Goal: Information Seeking & Learning: Compare options

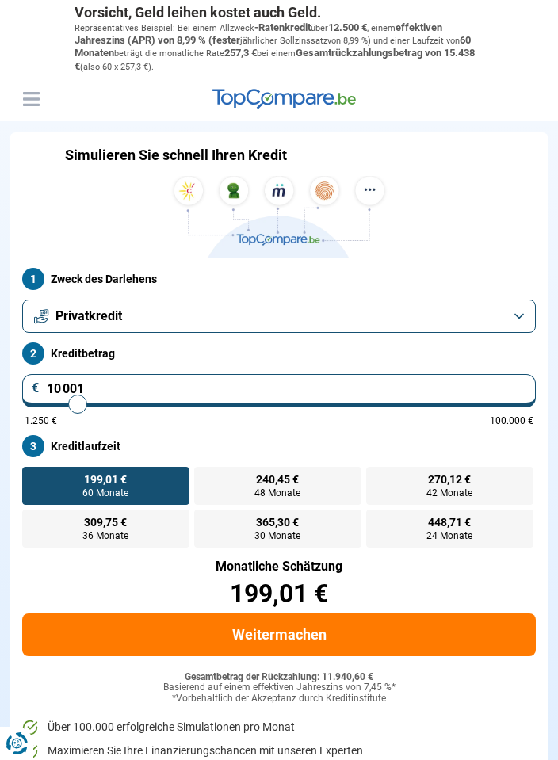
type input "17 500"
type input "17500"
radio input "false"
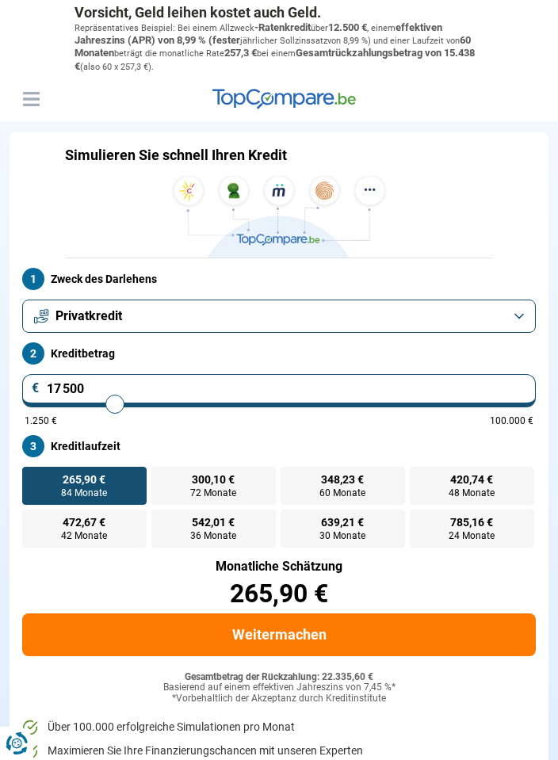
type input "18 000"
type input "18000"
type input "15 250"
type input "15250"
type input "14 250"
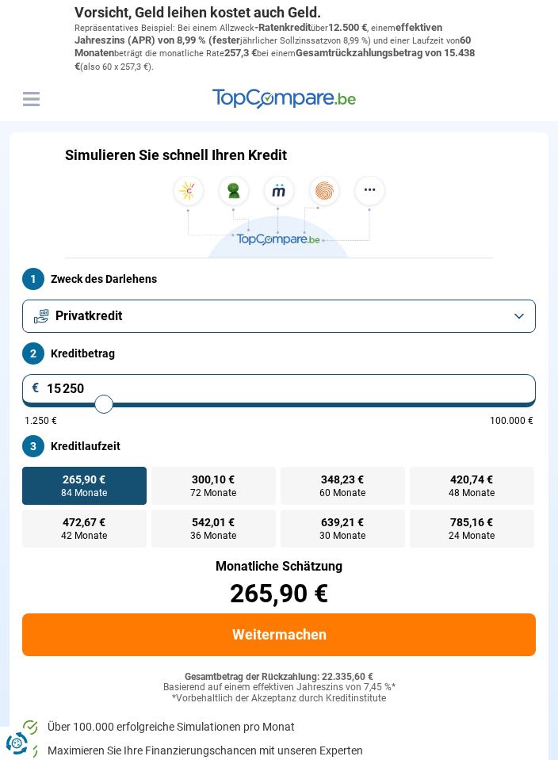
type input "14250"
type input "13 500"
type input "13500"
type input "12 750"
type input "12750"
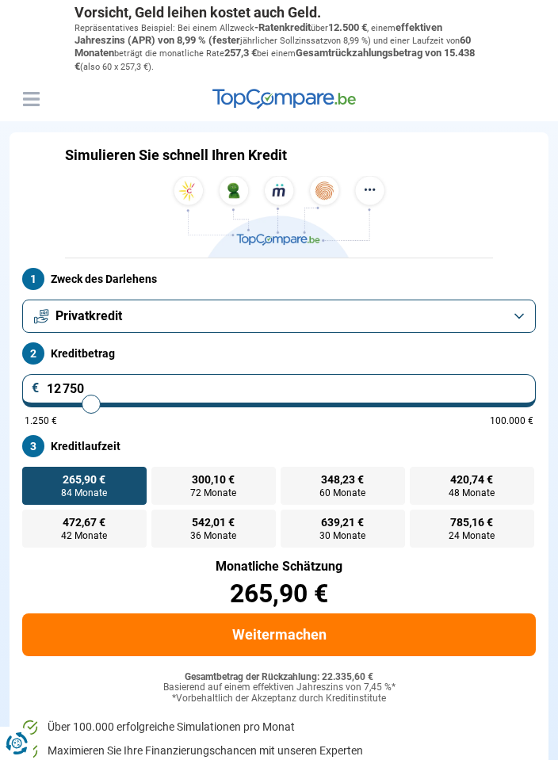
type input "12 250"
type input "12250"
type input "11 750"
type input "11750"
type input "11 500"
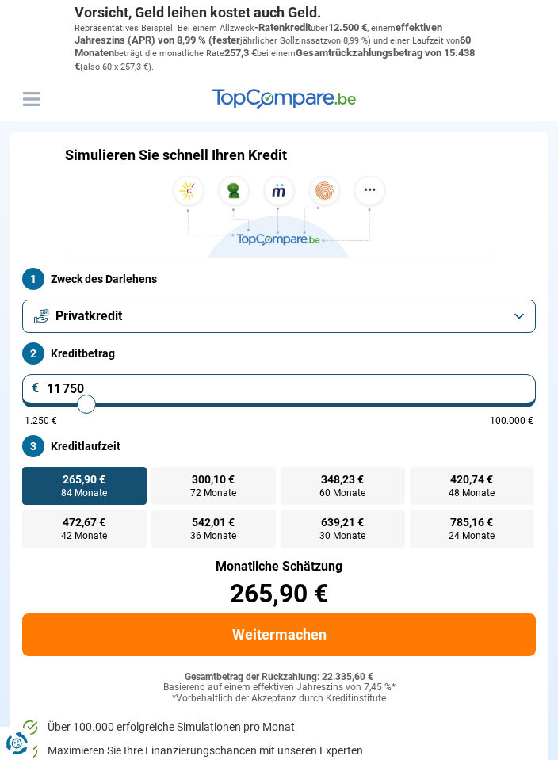
type input "11500"
type input "11 250"
type input "11250"
type input "11 000"
type input "11000"
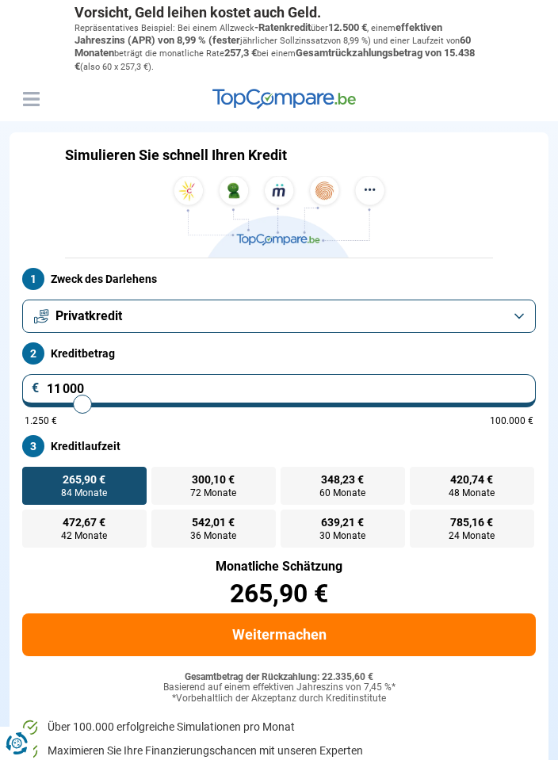
type input "10 750"
type input "10750"
type input "10 500"
type input "10500"
type input "10 250"
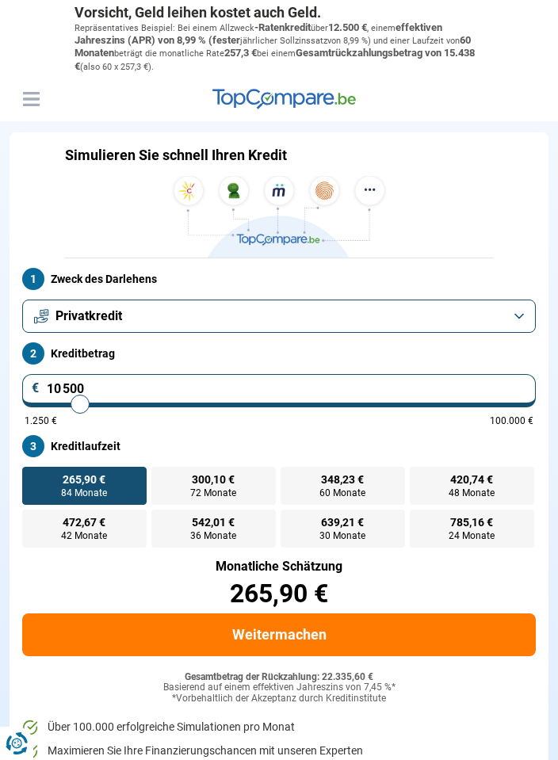
type input "10250"
type input "9 750"
type input "9750"
type input "9 500"
type input "9500"
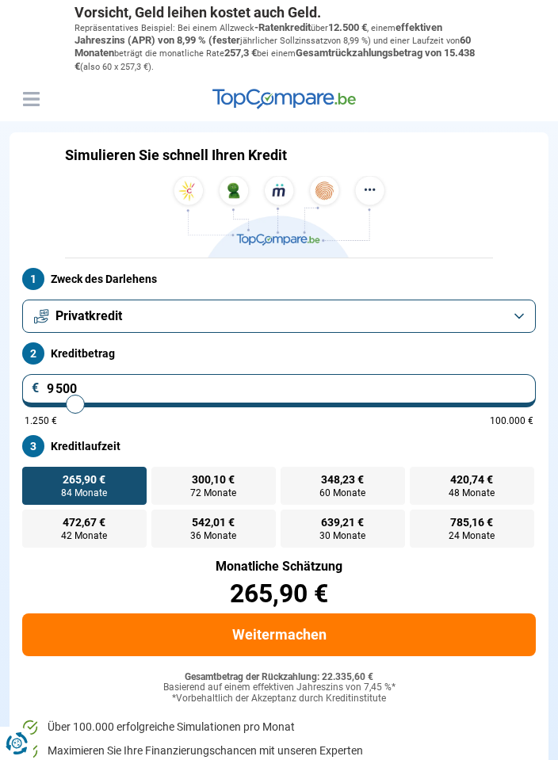
type input "9 250"
type input "9250"
type input "9 000"
type input "9000"
type input "8 750"
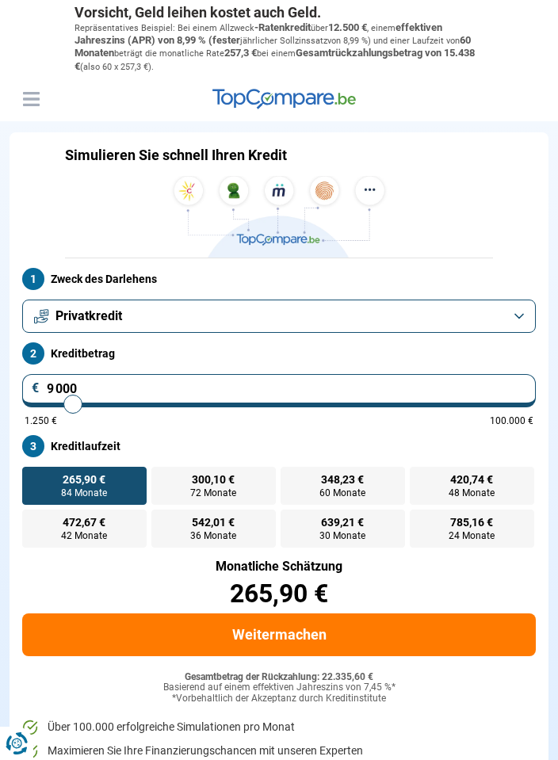
type input "8750"
type input "8 500"
type input "8500"
type input "8 250"
type input "8250"
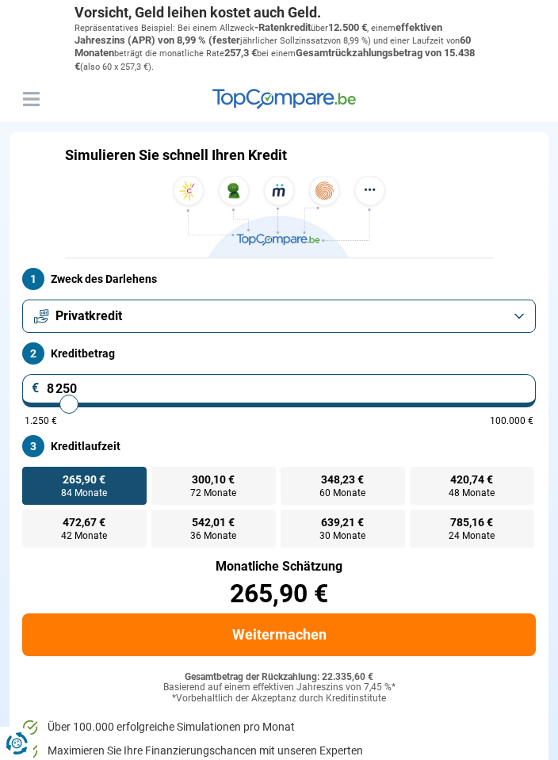
type input "8 000"
type input "8000"
type input "7 750"
type input "7750"
type input "7 500"
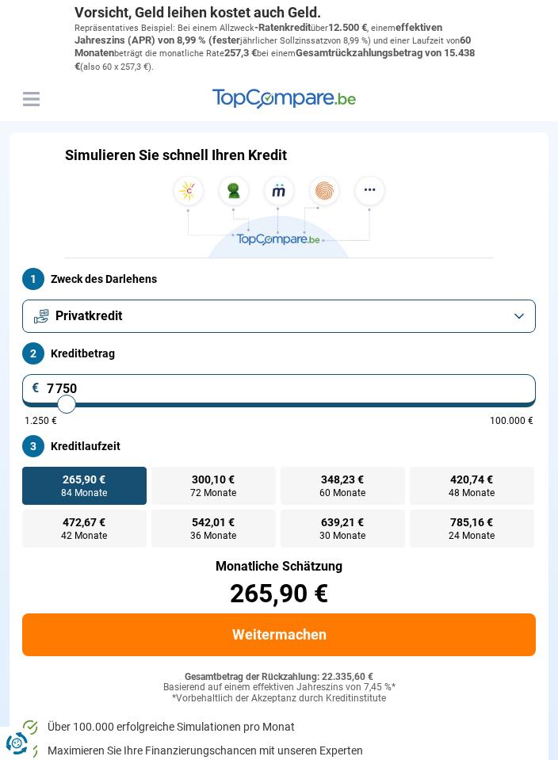
type input "7500"
type input "7 250"
type input "7250"
type input "7 000"
type input "7000"
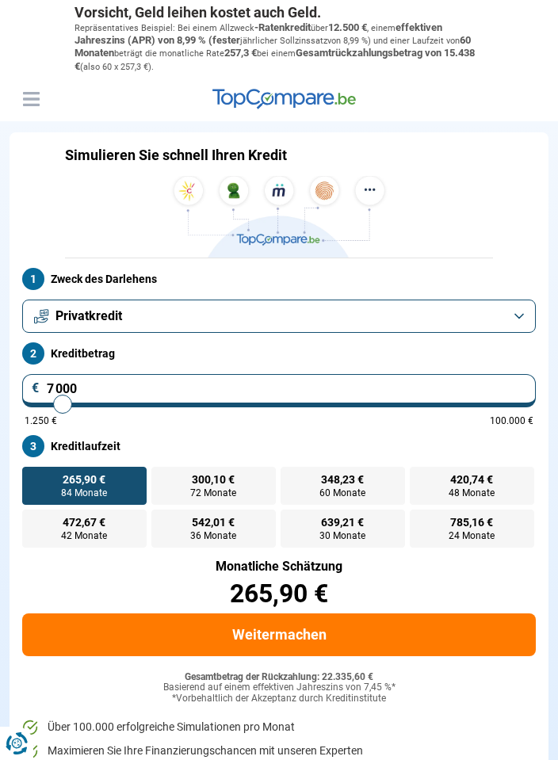
type input "6 750"
type input "6750"
type input "6 500"
type input "6500"
type input "6 250"
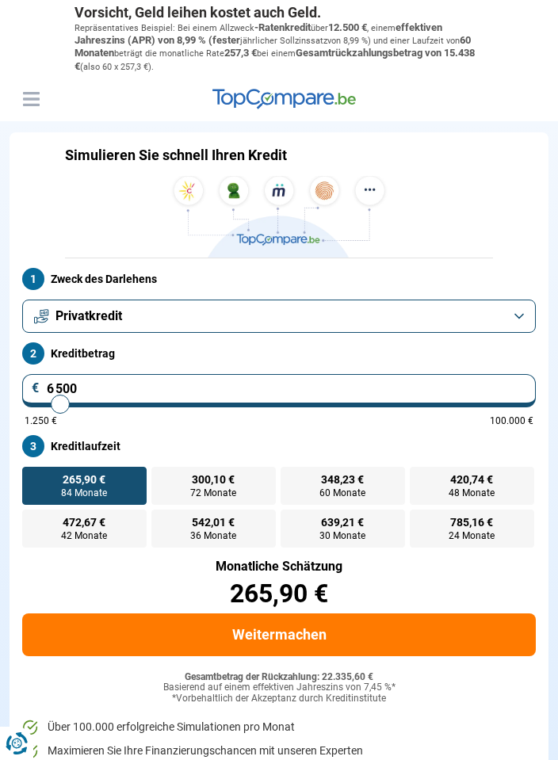
type input "6250"
type input "6 000"
type input "6000"
type input "5 750"
type input "5750"
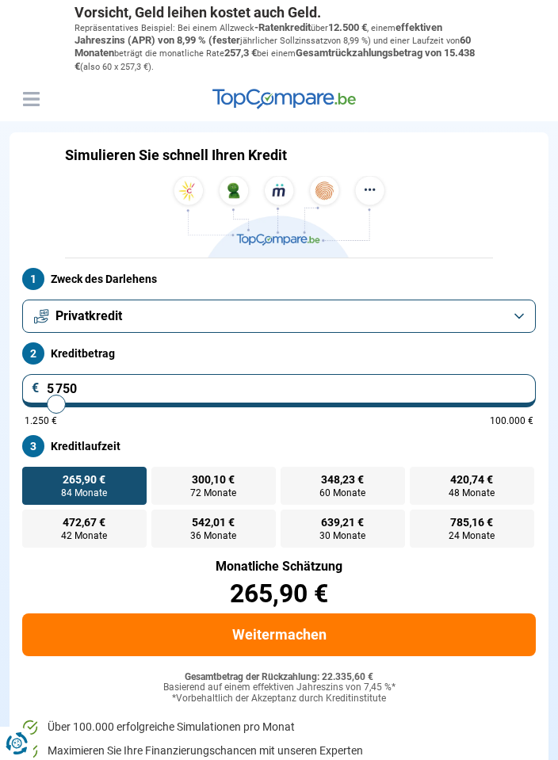
type input "5 500"
type input "5500"
type input "5 250"
type input "5250"
type input "5 000"
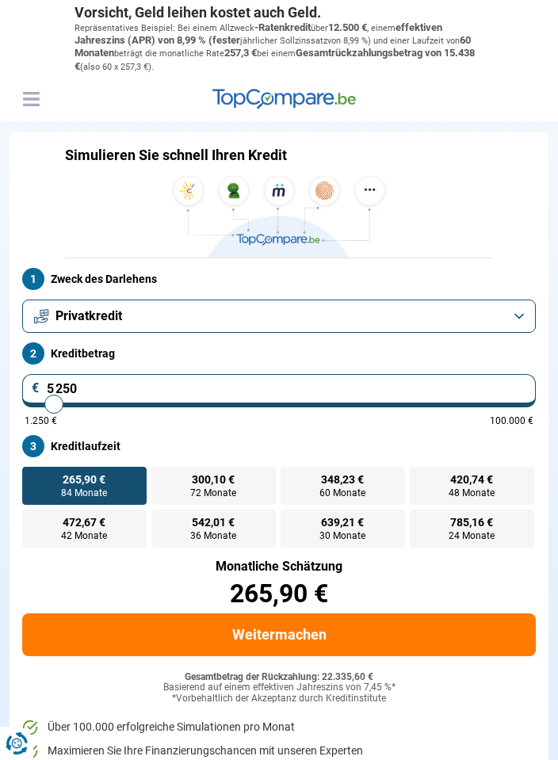
type input "5000"
type input "4 750"
type input "4750"
type input "4 500"
type input "4500"
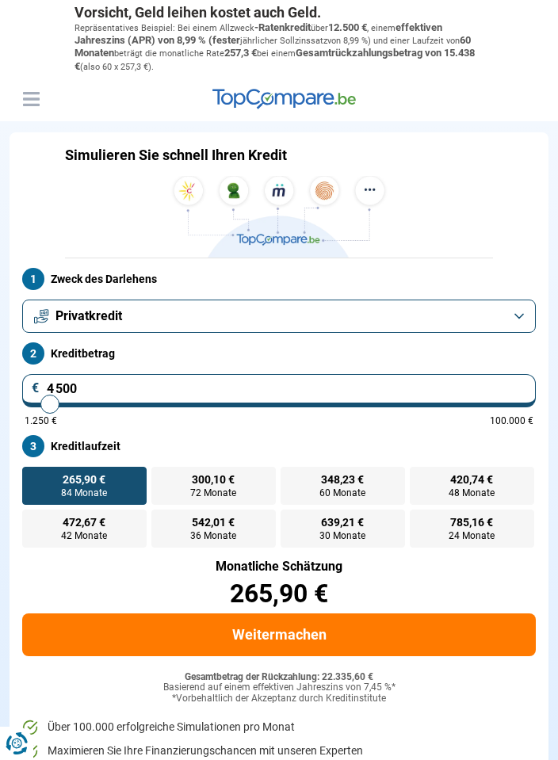
type input "4 250"
type input "4250"
type input "4 000"
type input "4000"
type input "3 750"
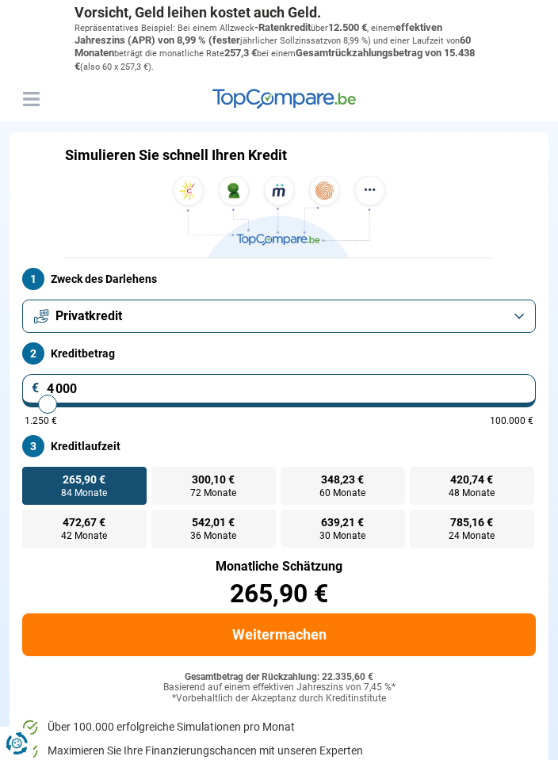
type input "3750"
type input "3 500"
type input "3500"
type input "3 250"
type input "3250"
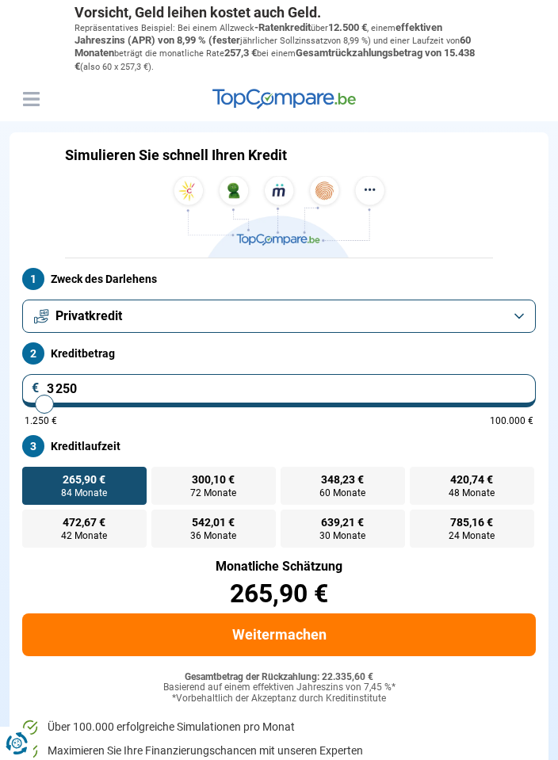
type input "3 000"
type input "3000"
type input "2 750"
type input "2750"
type input "2 500"
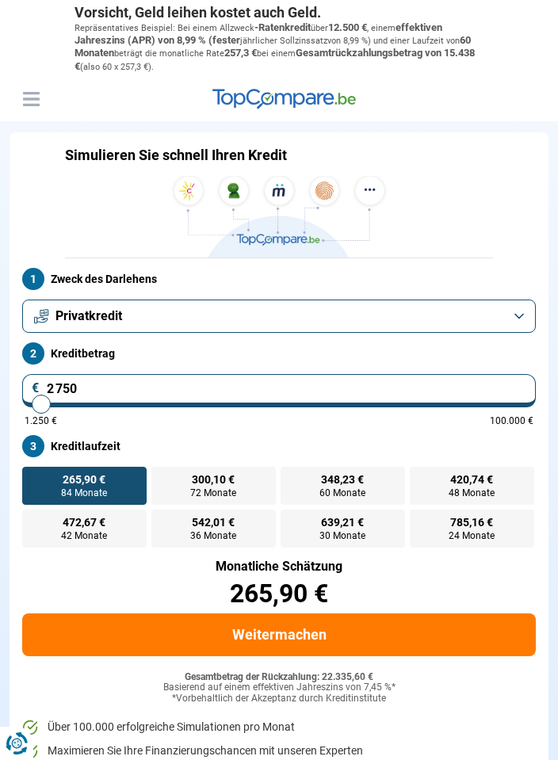
type input "2500"
type input "2 250"
type input "2250"
type input "2 000"
type input "2000"
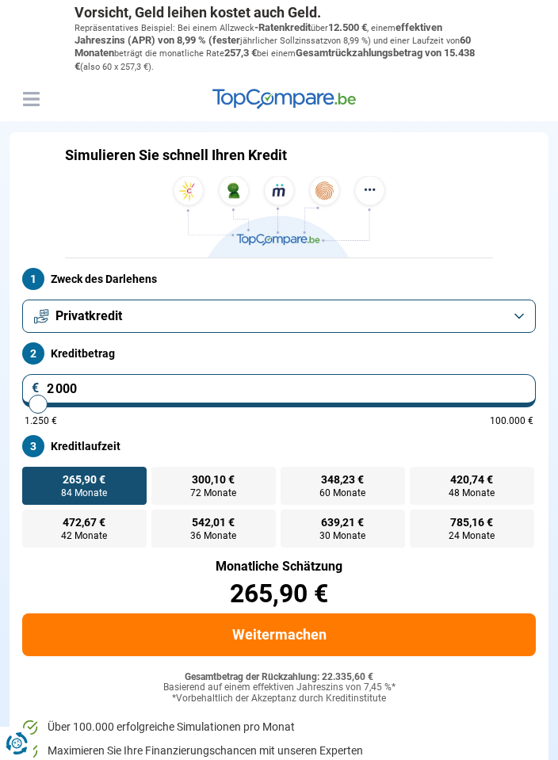
type input "1 750"
type input "1750"
type input "1 500"
type input "1500"
type input "1 750"
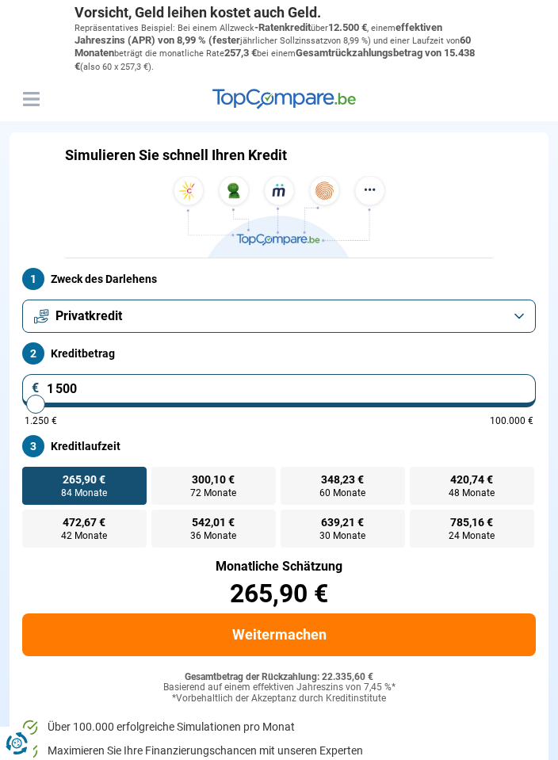
type input "1750"
type input "2 000"
type input "2000"
type input "1 750"
type input "1750"
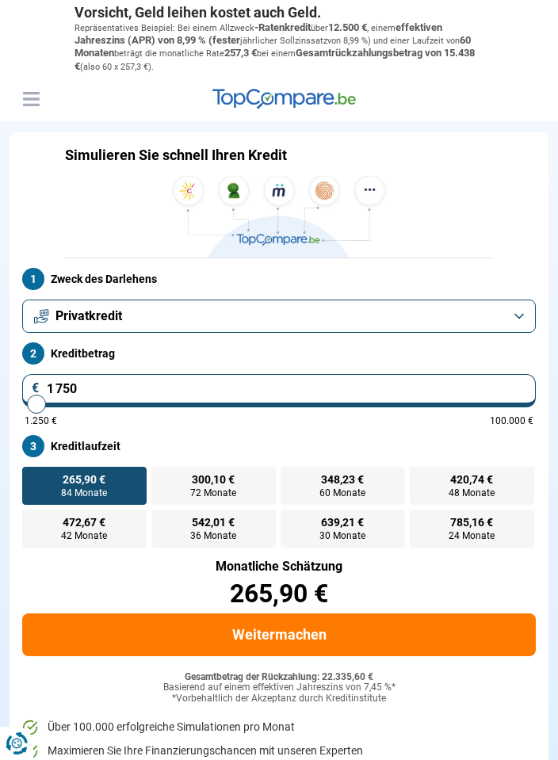
type input "2 000"
type input "2000"
radio input "true"
